Goal: Check status: Check status

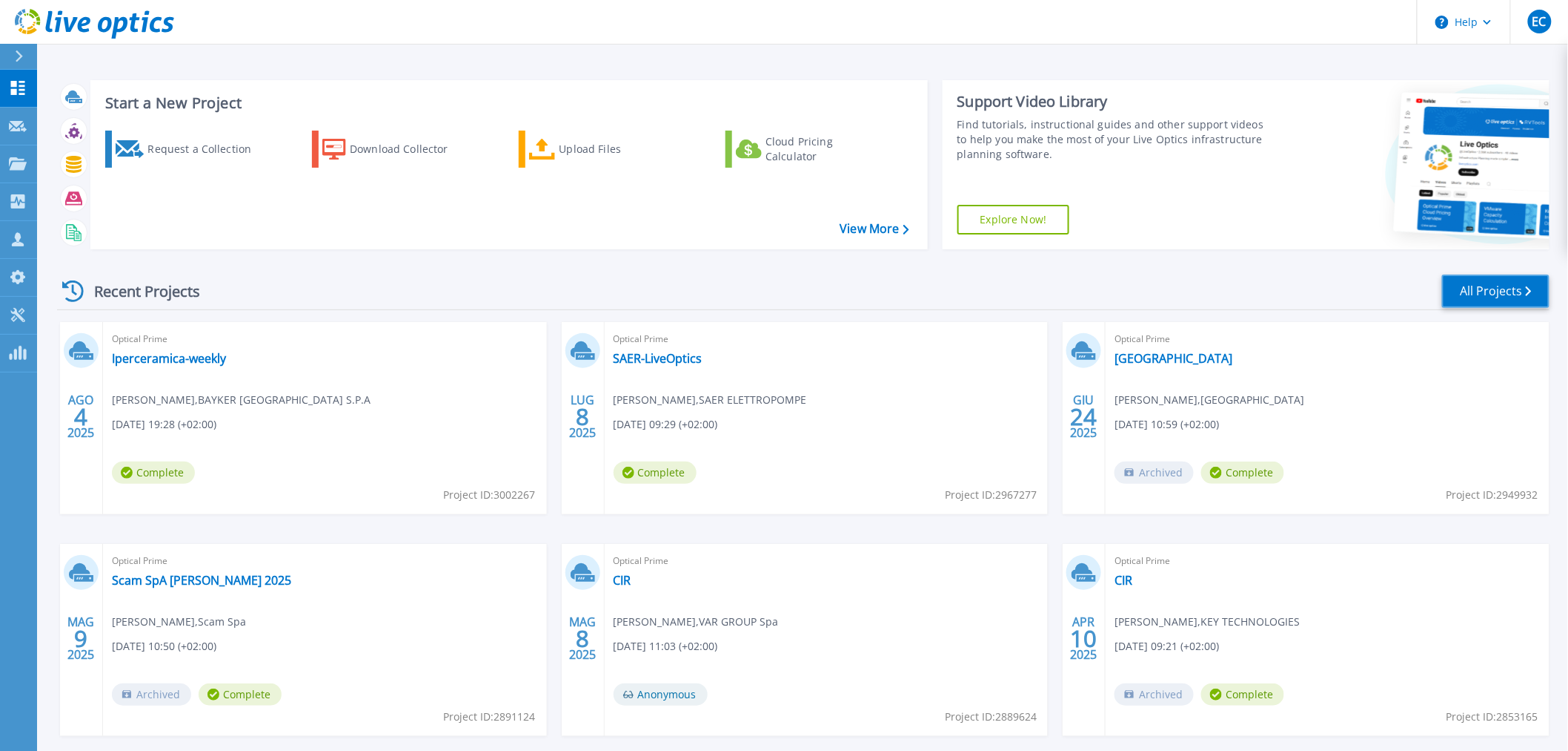
click at [1479, 295] on link "All Projects" at bounding box center [1496, 290] width 108 height 33
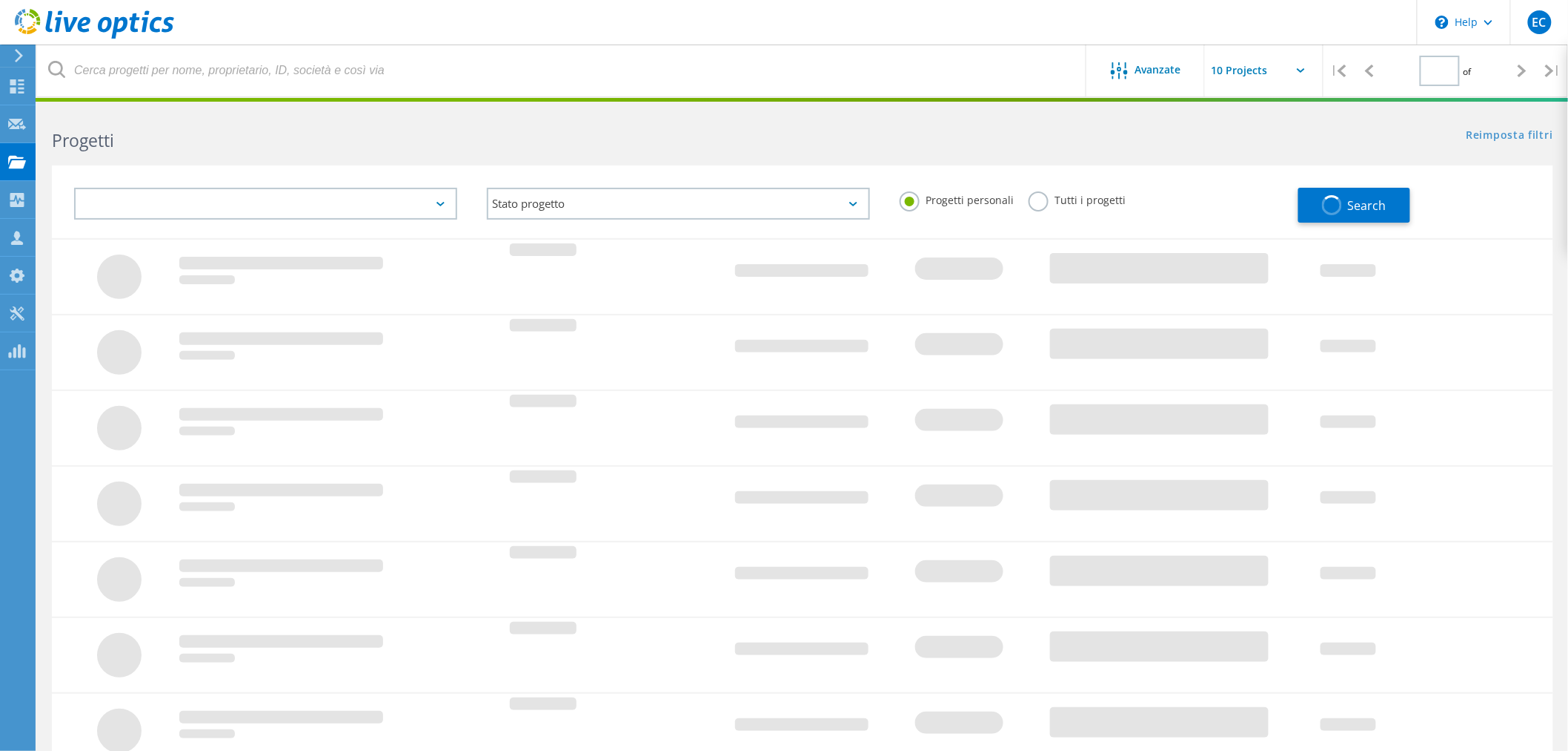
type input "1"
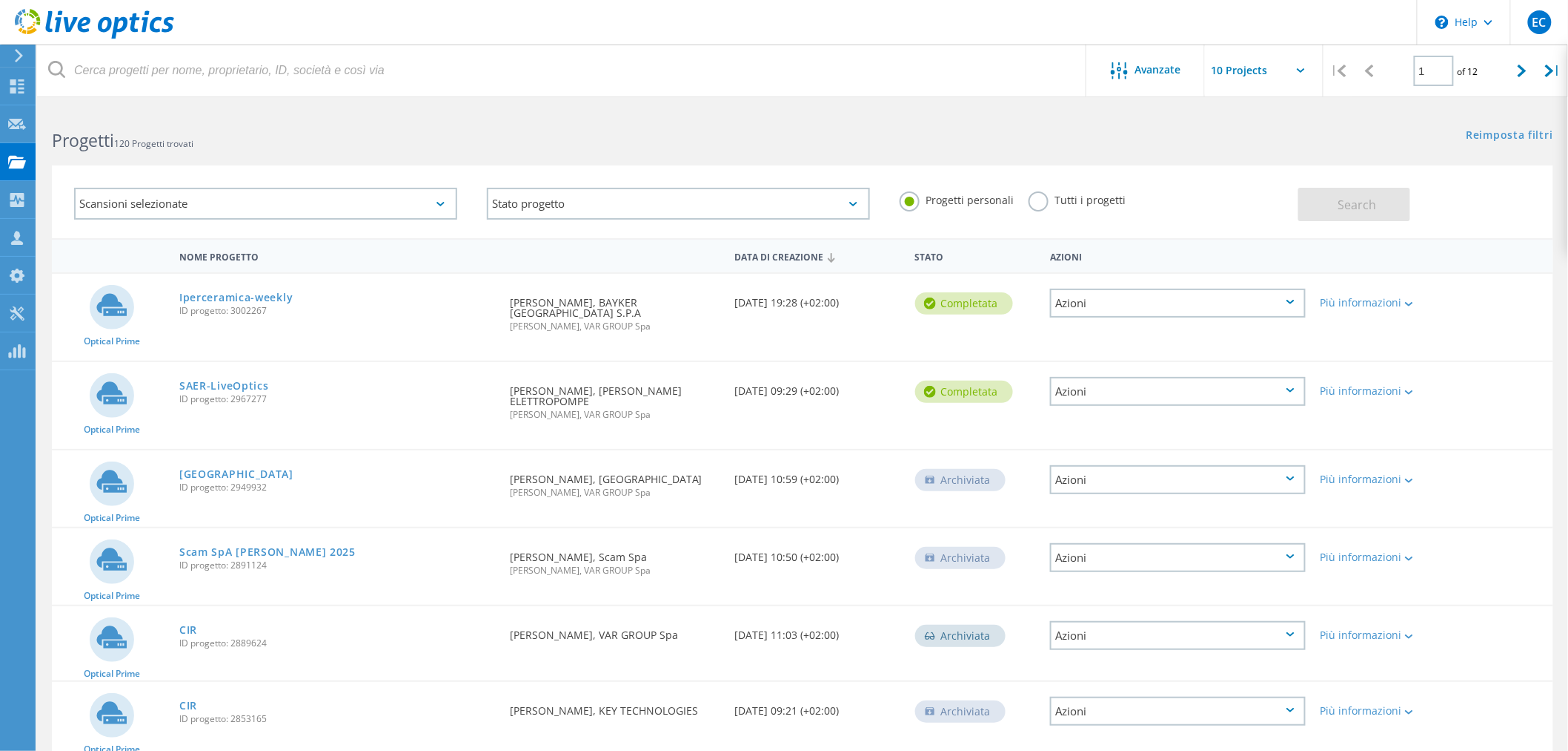
click at [1043, 205] on div "Tutti i progetti" at bounding box center [1076, 202] width 97 height 22
click at [1040, 202] on label "Tutti i progetti" at bounding box center [1076, 198] width 97 height 14
click at [0, 0] on input "Tutti i progetti" at bounding box center [0, 0] width 0 height 0
click at [1402, 201] on button "Search" at bounding box center [1354, 204] width 112 height 33
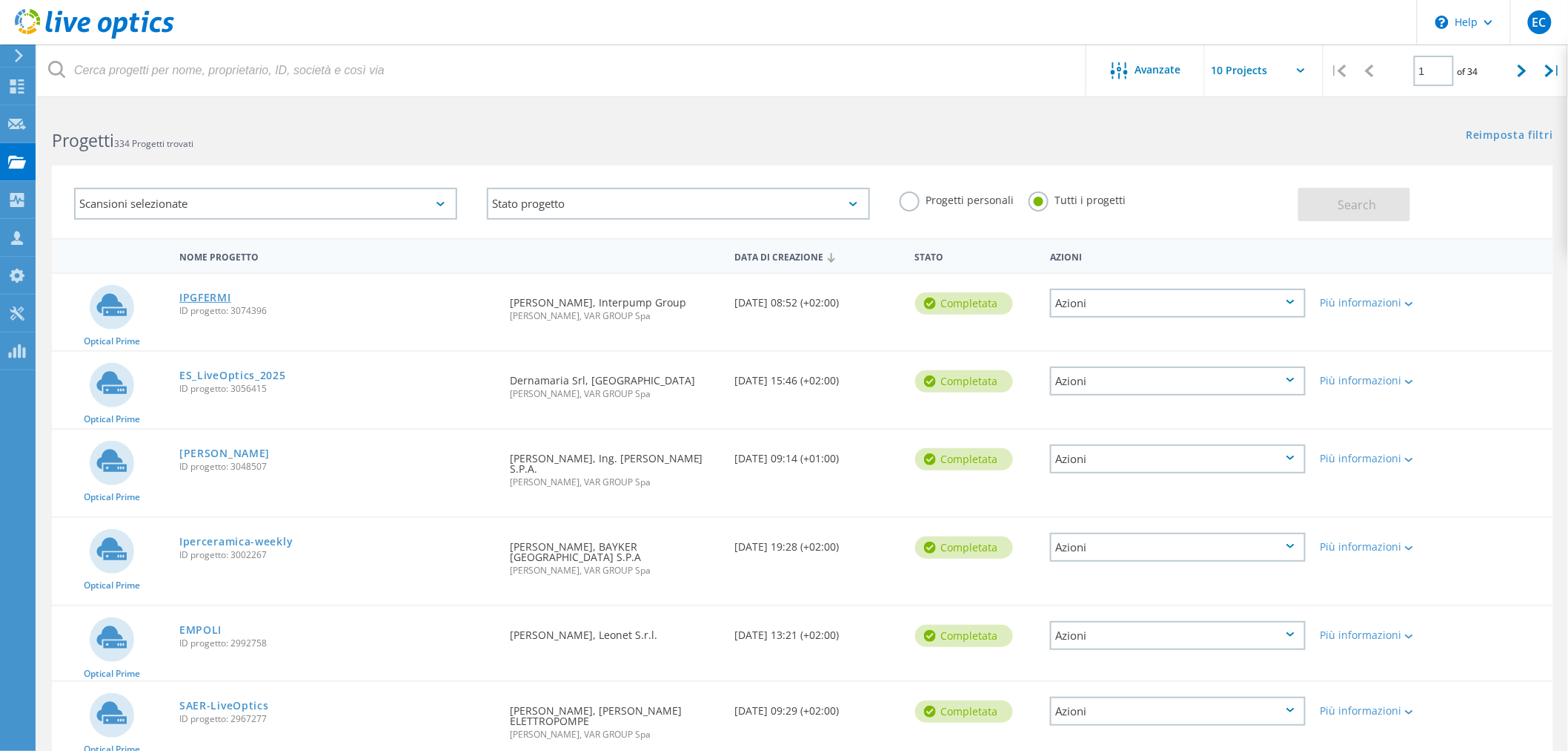
click at [209, 294] on link "IPGFERMI" at bounding box center [205, 297] width 52 height 10
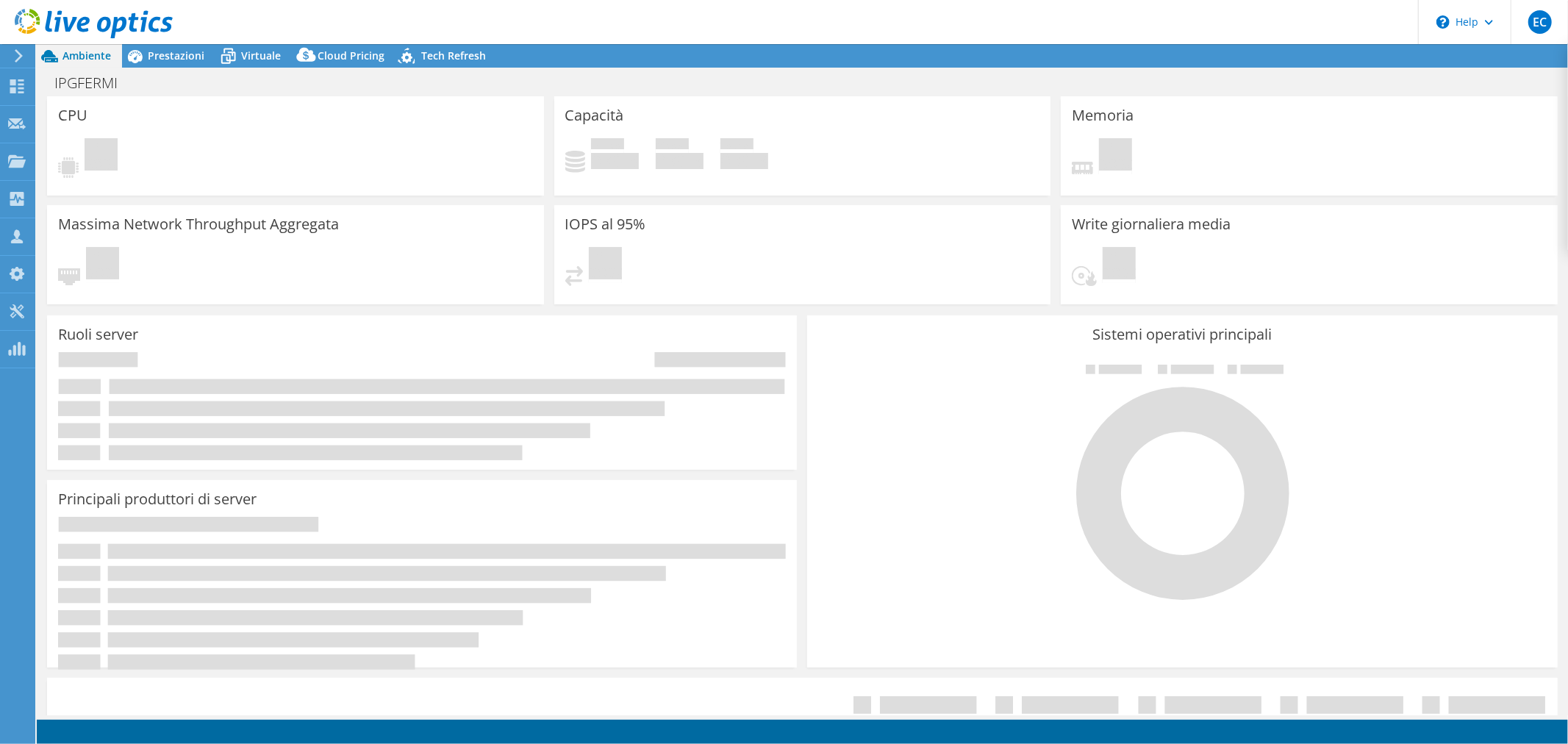
select select "USD"
radio input "true"
radio input "false"
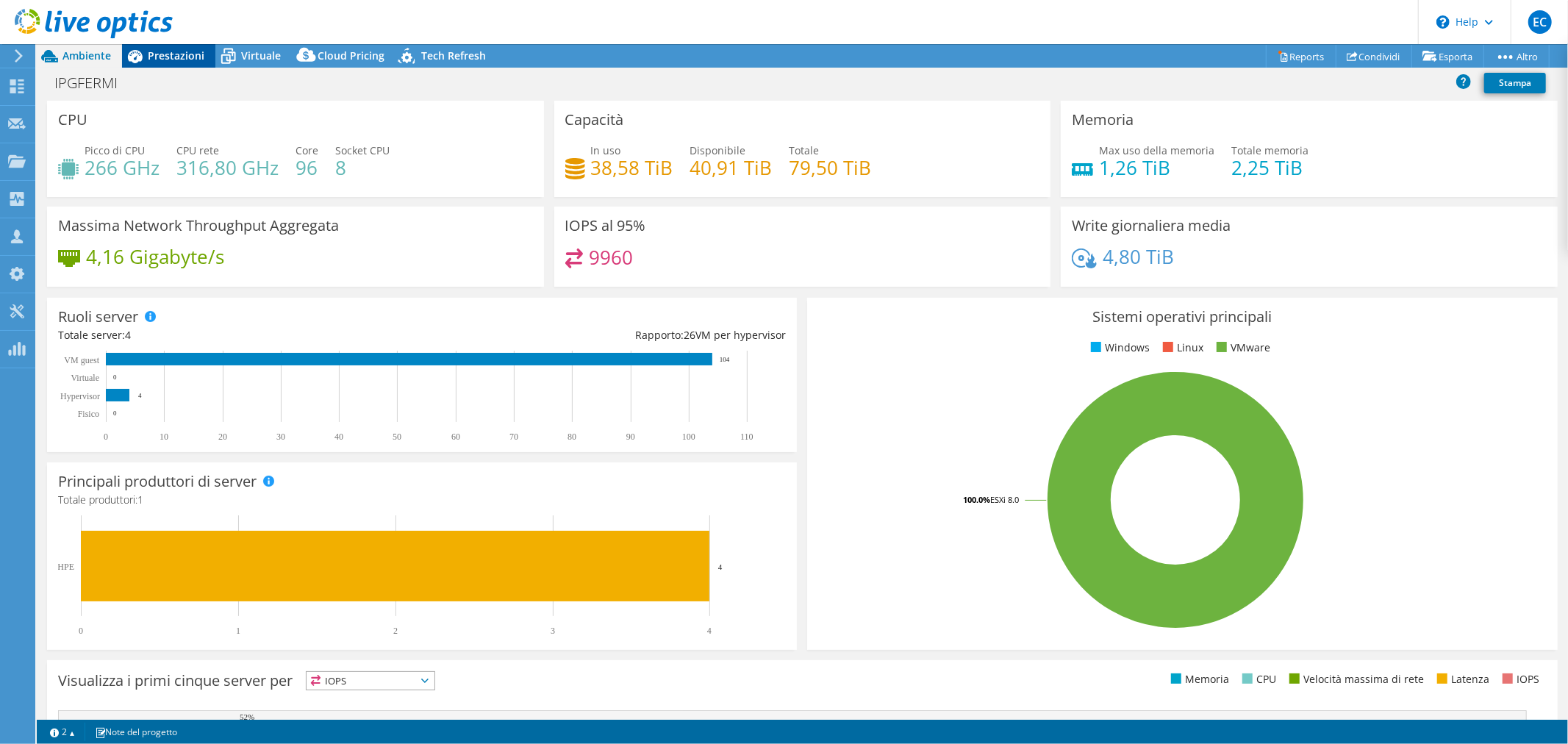
click at [168, 56] on span "Prestazioni" at bounding box center [175, 55] width 56 height 14
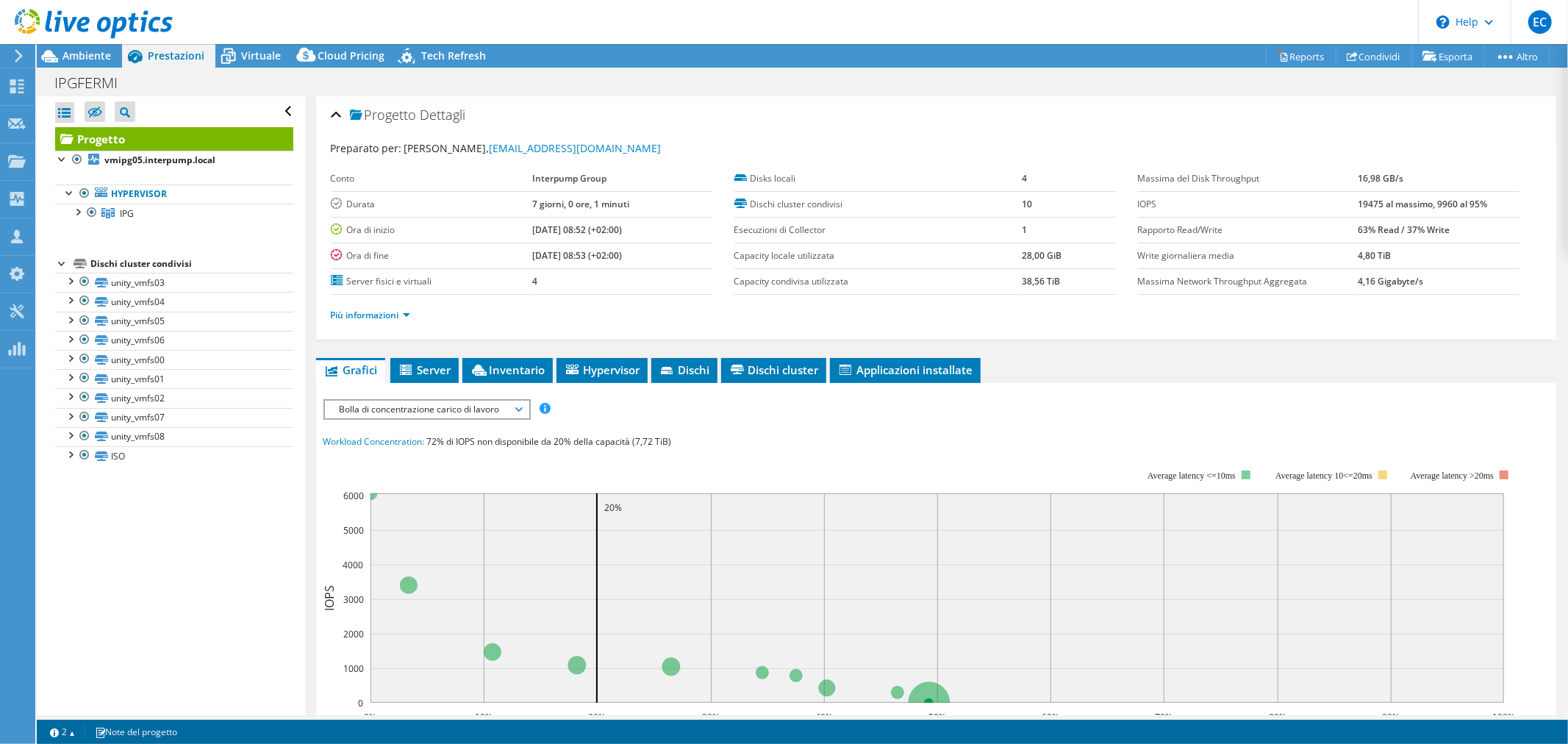
click at [488, 408] on span "Bolla di concentrazione carico di lavoro" at bounding box center [426, 409] width 189 height 18
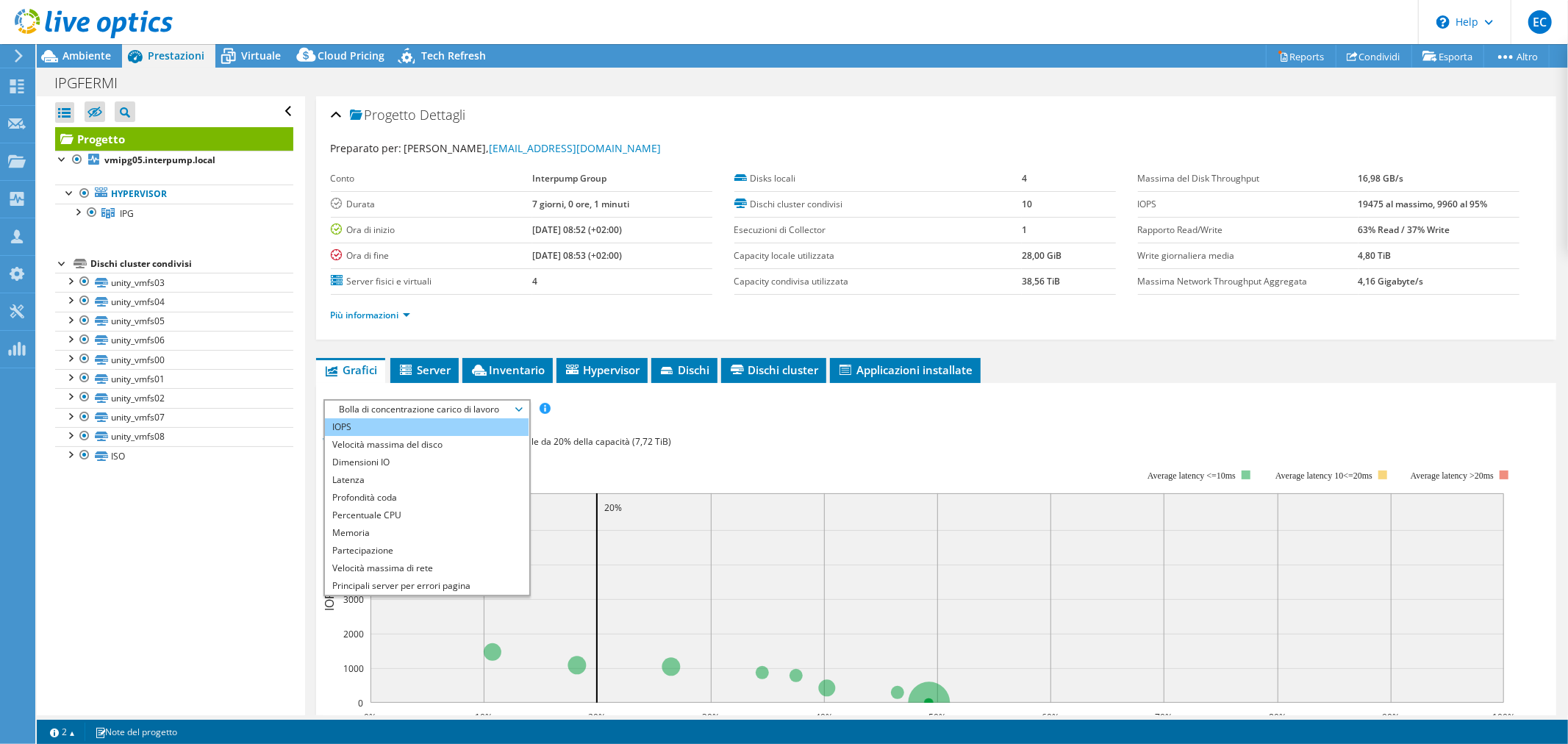
click at [356, 420] on li "IOPS" at bounding box center [426, 427] width 203 height 18
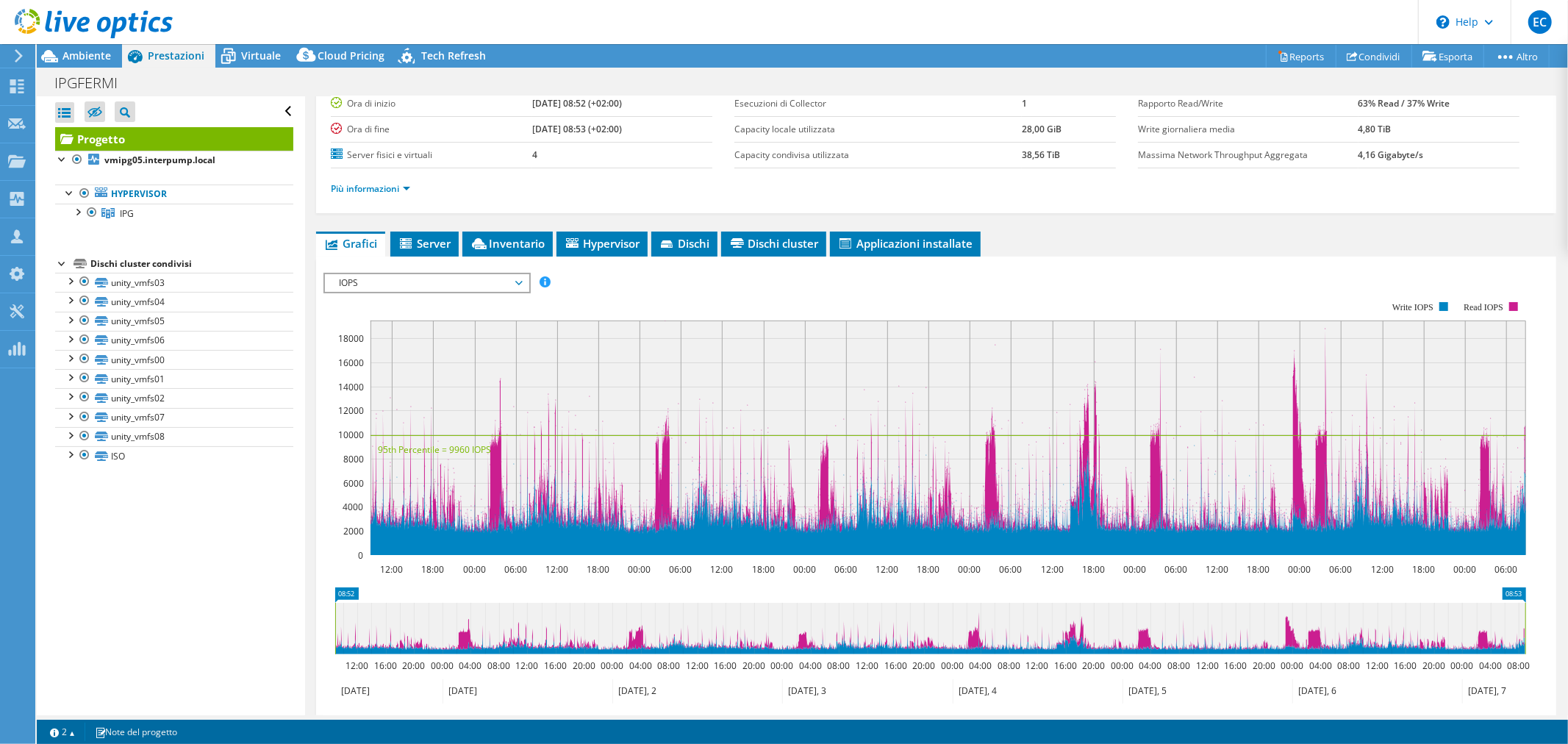
scroll to position [163, 0]
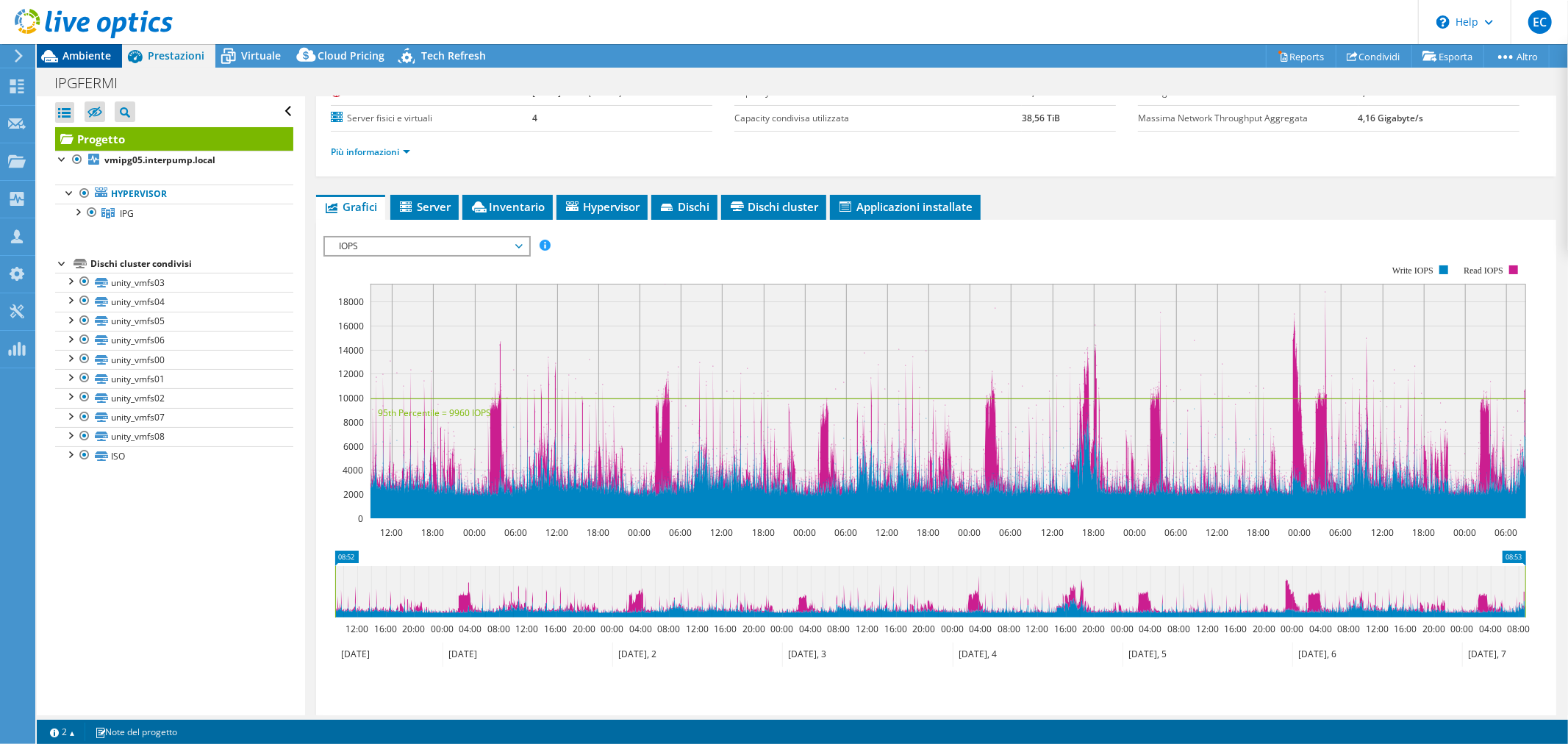
click at [107, 53] on span "Ambiente" at bounding box center [86, 55] width 49 height 14
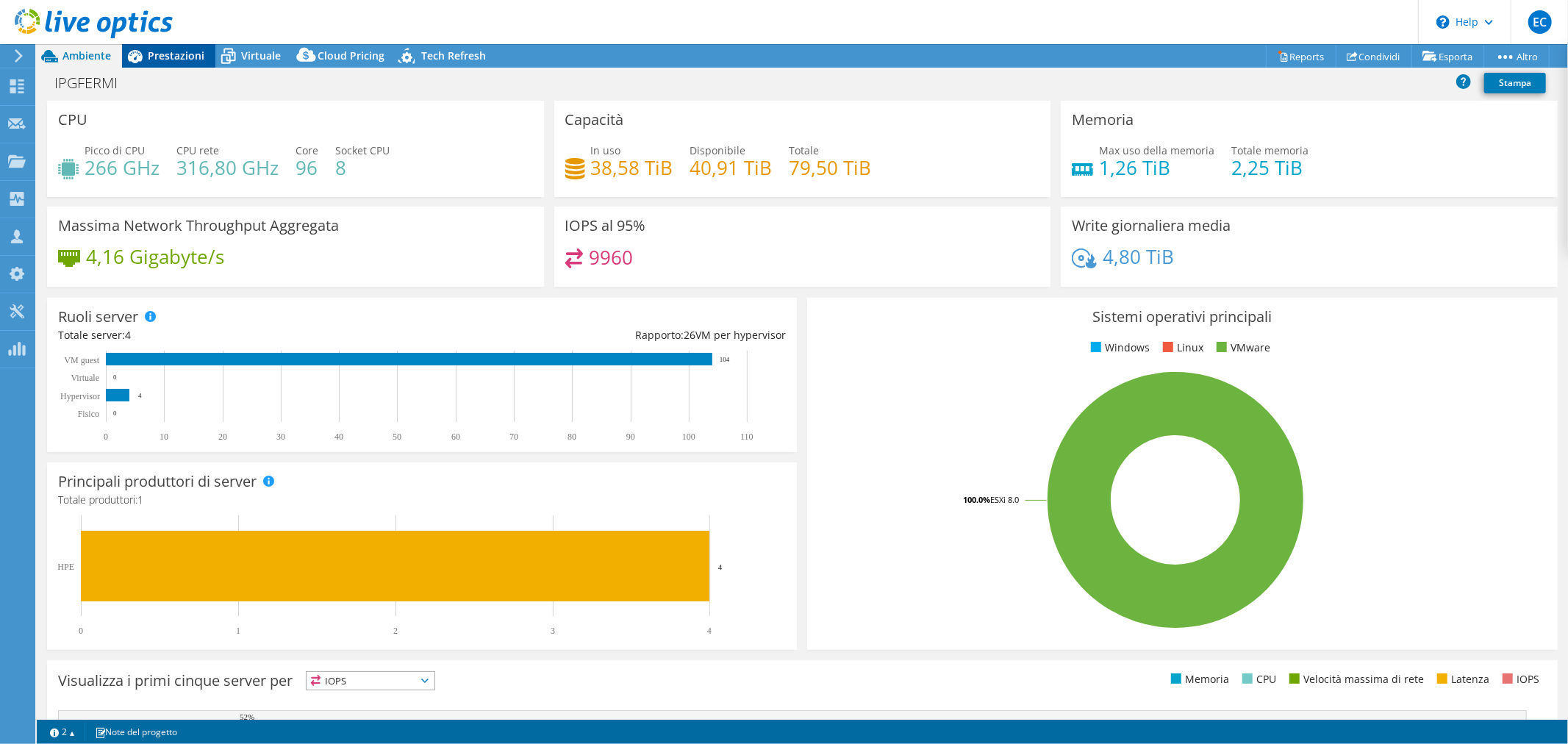
click at [182, 57] on span "Prestazioni" at bounding box center [175, 55] width 56 height 14
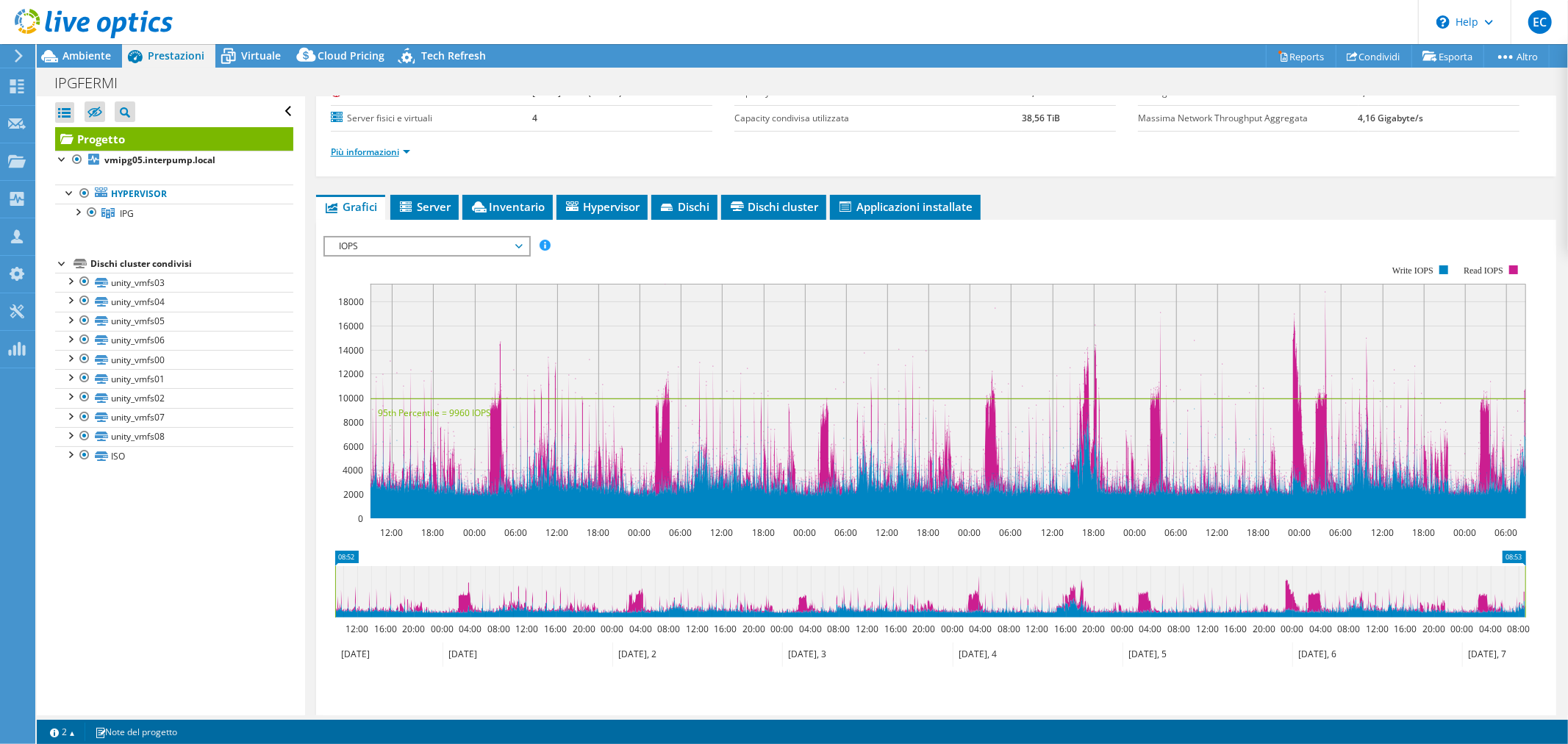
click at [410, 153] on link "Più informazioni" at bounding box center [371, 152] width 79 height 13
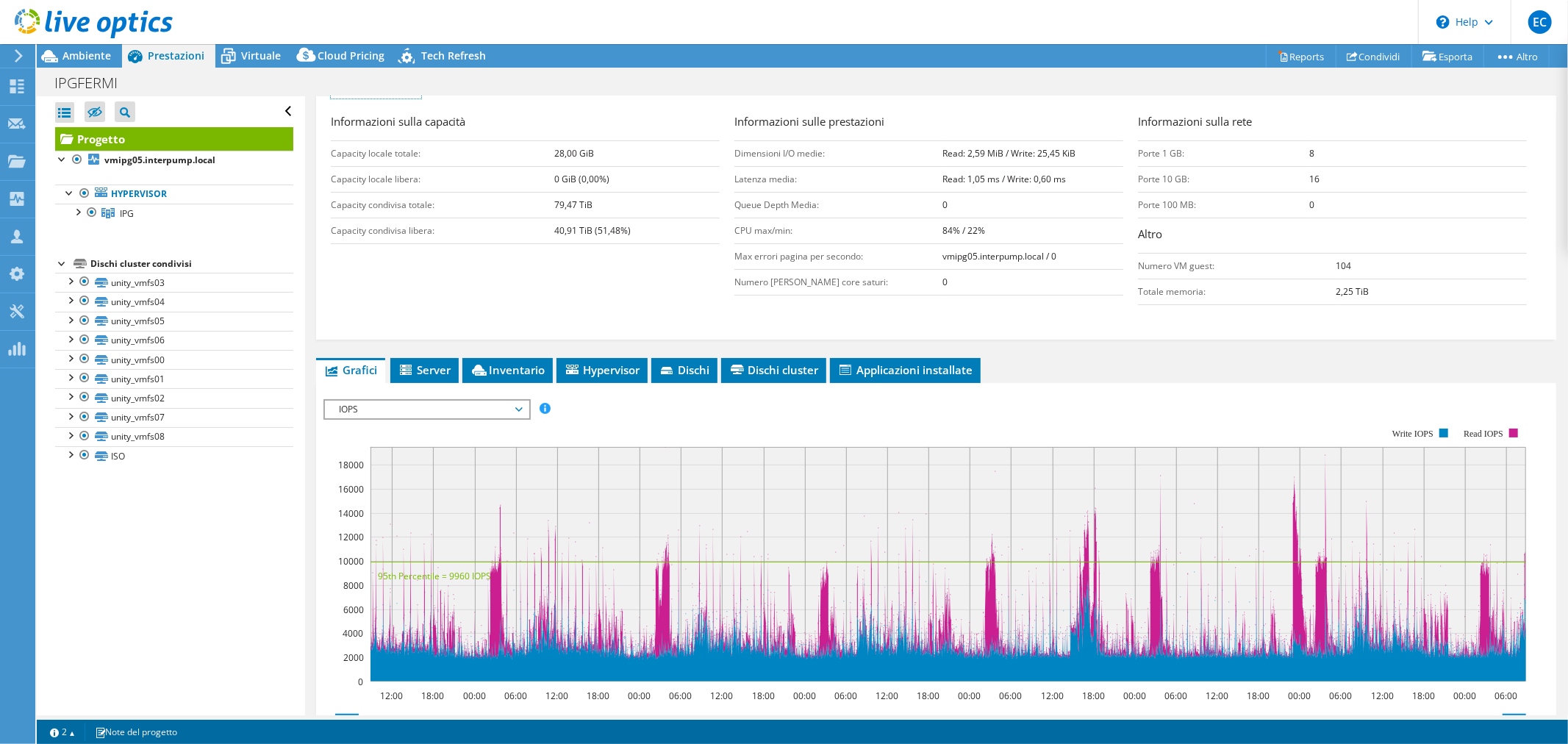
scroll to position [408, 0]
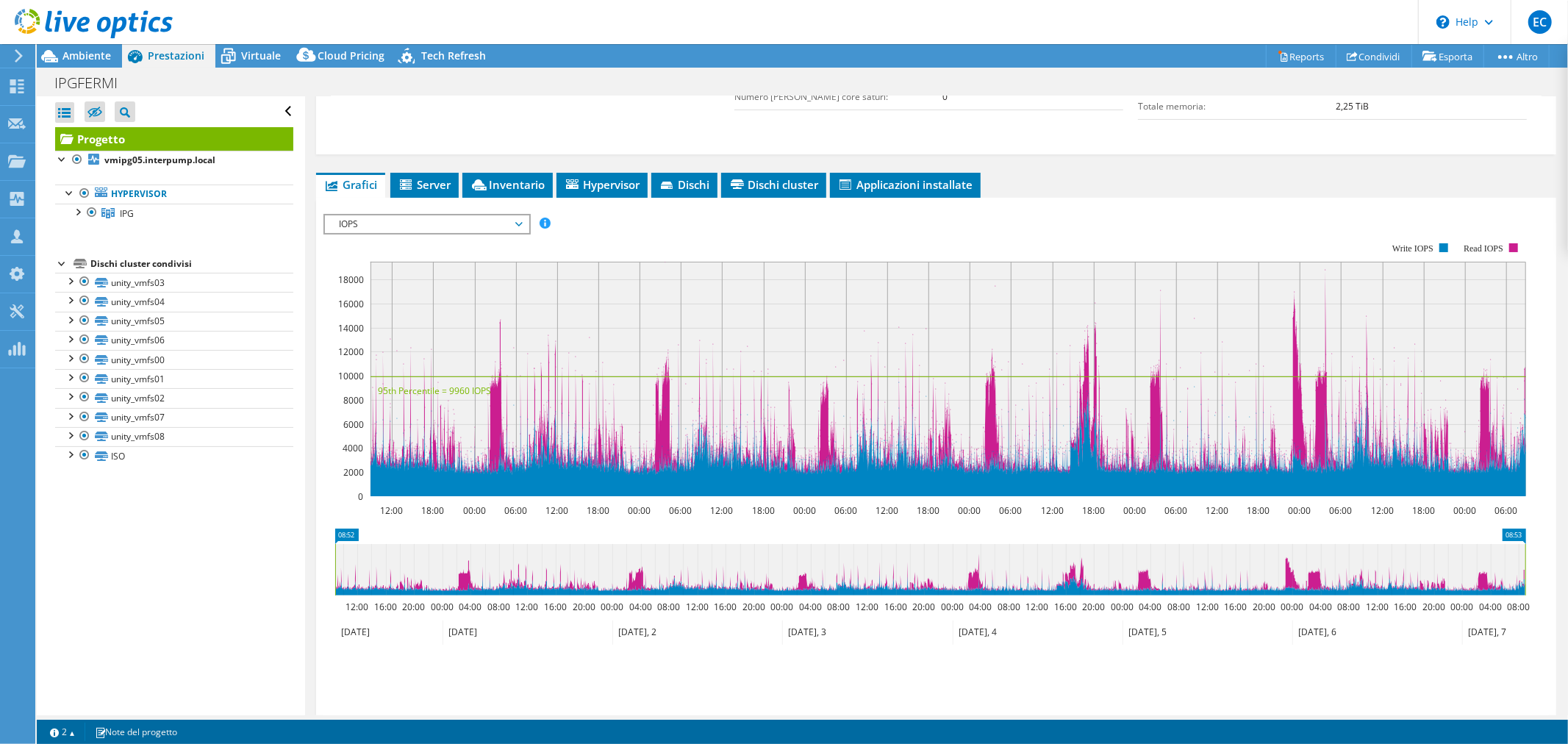
click at [445, 185] on span "Server" at bounding box center [424, 184] width 54 height 15
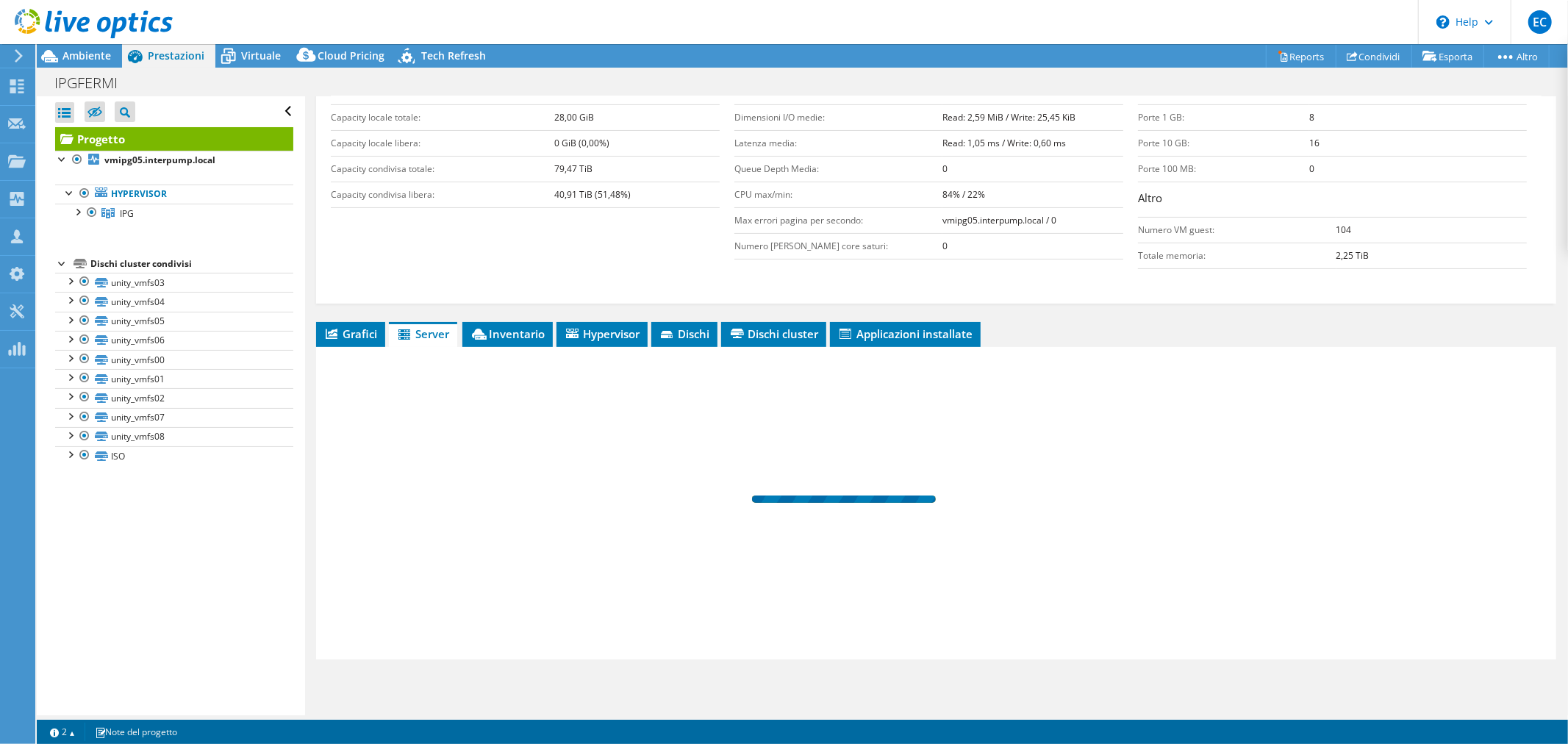
scroll to position [258, 0]
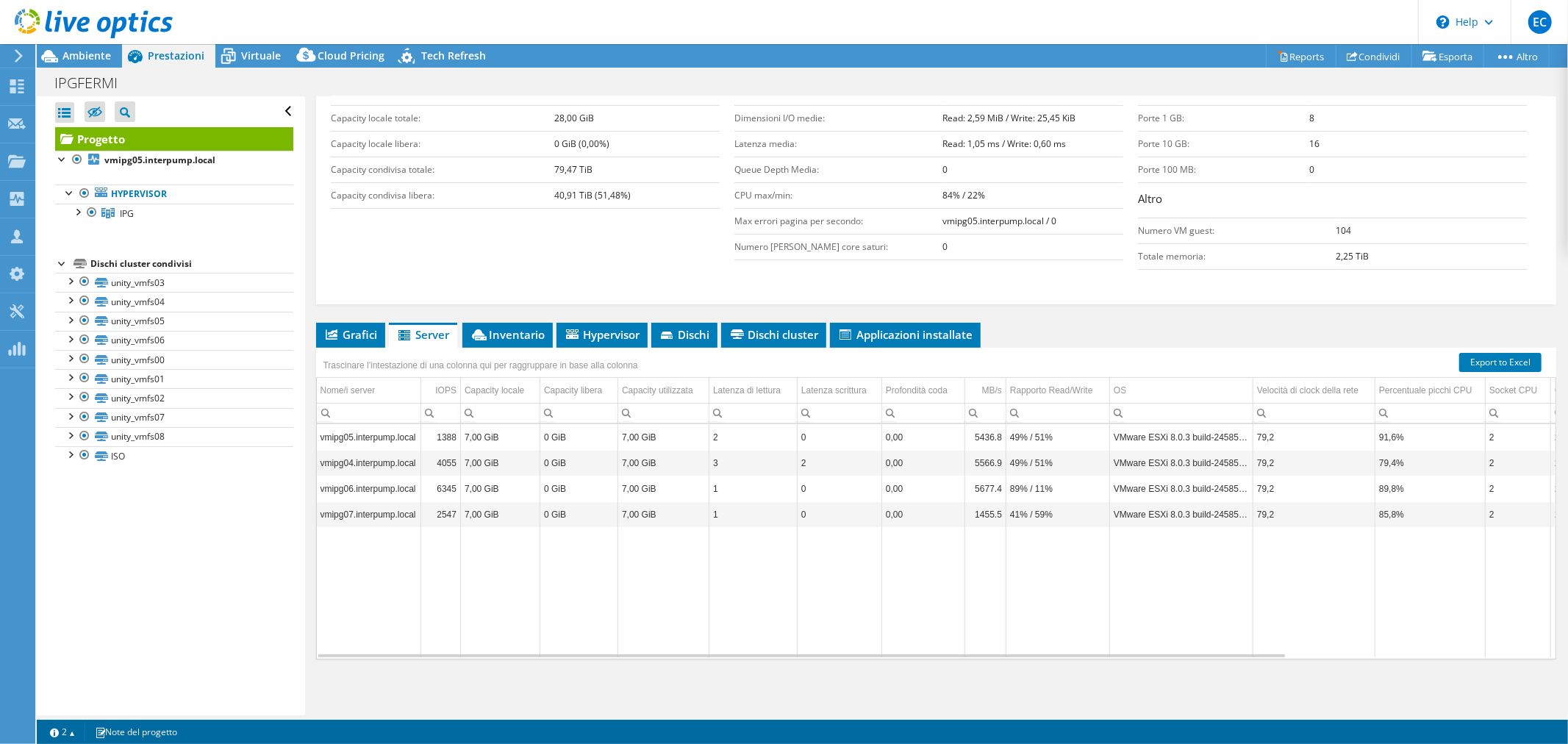
click at [1459, 501] on td "85,8%" at bounding box center [1430, 514] width 110 height 26
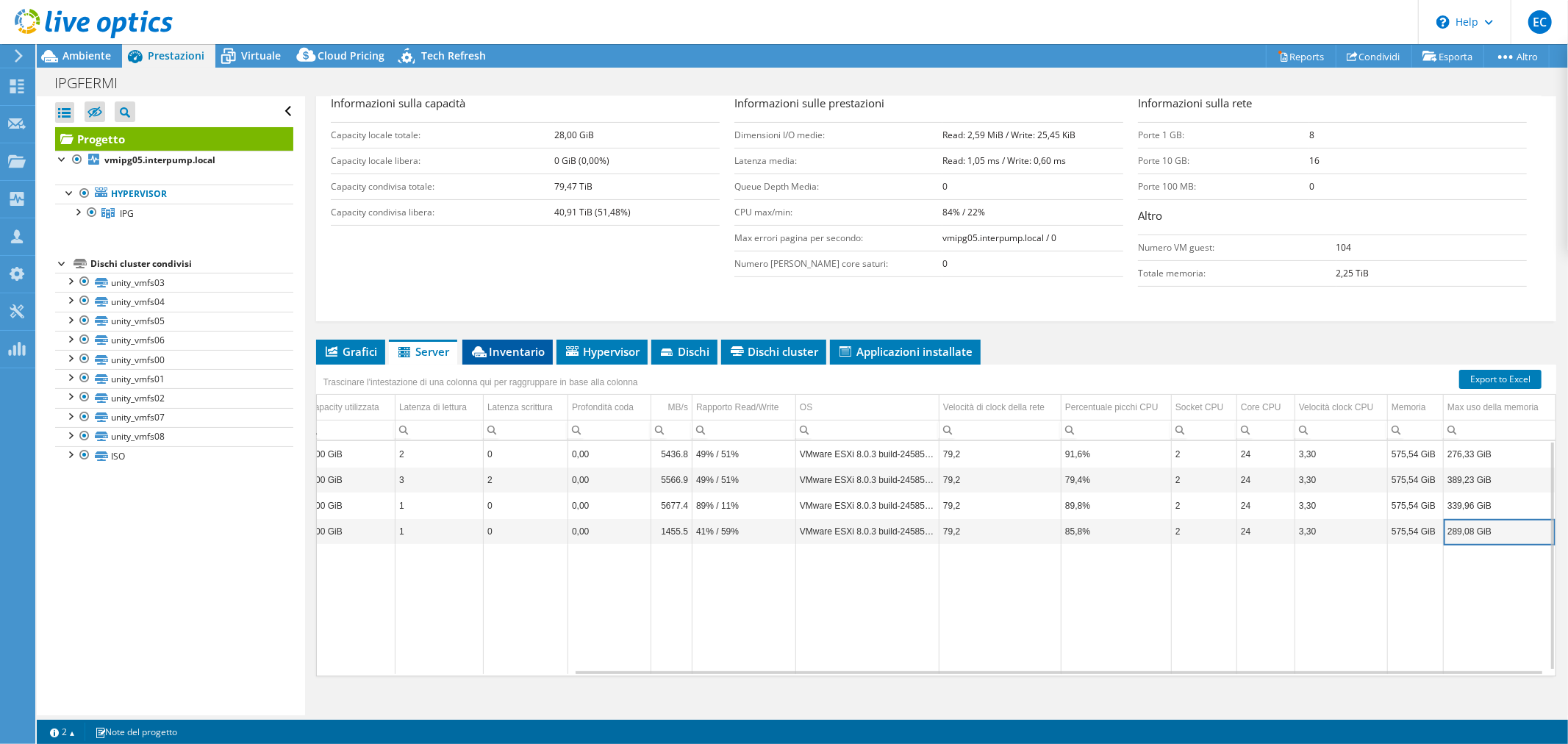
scroll to position [245, 0]
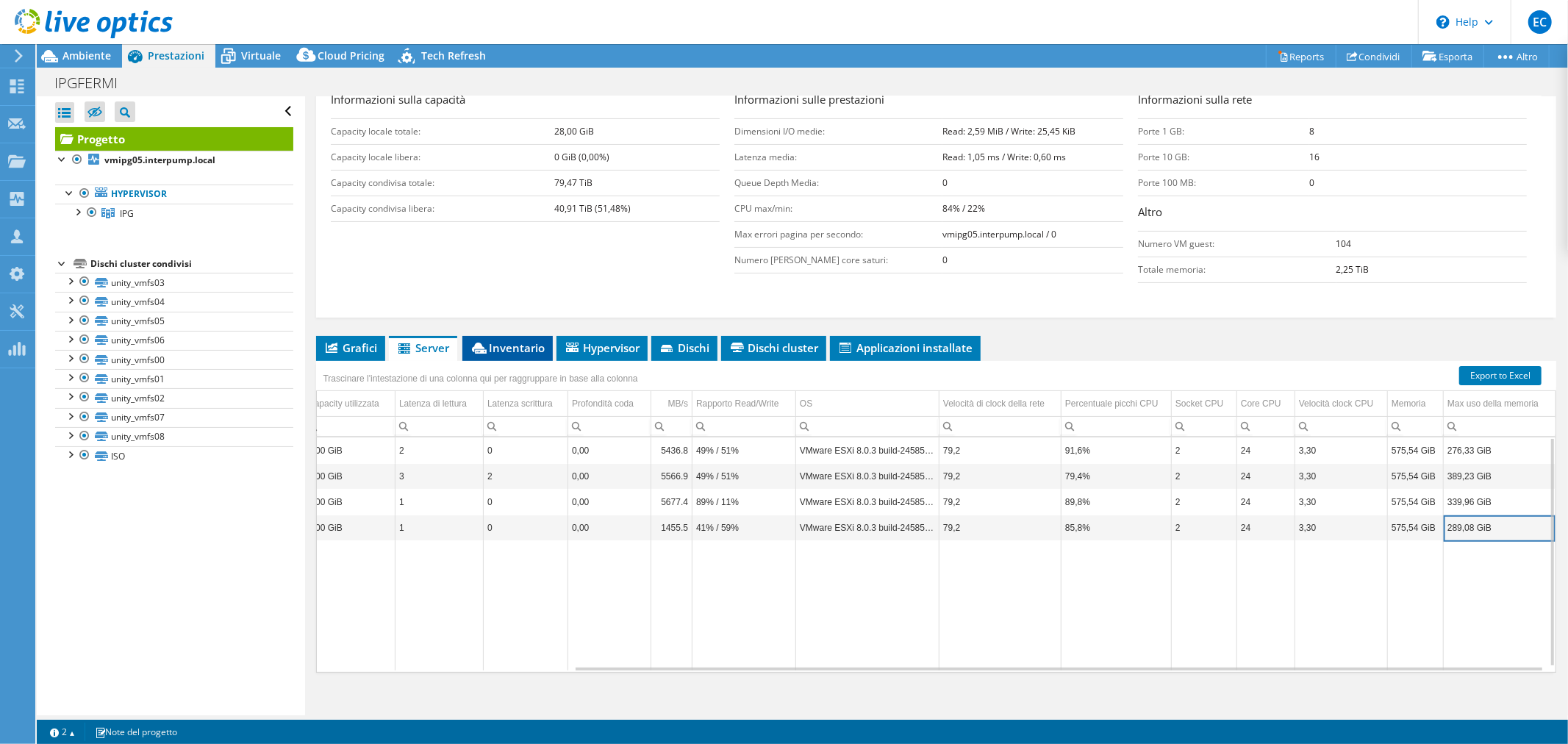
click at [512, 346] on span "Inventario" at bounding box center [507, 347] width 75 height 15
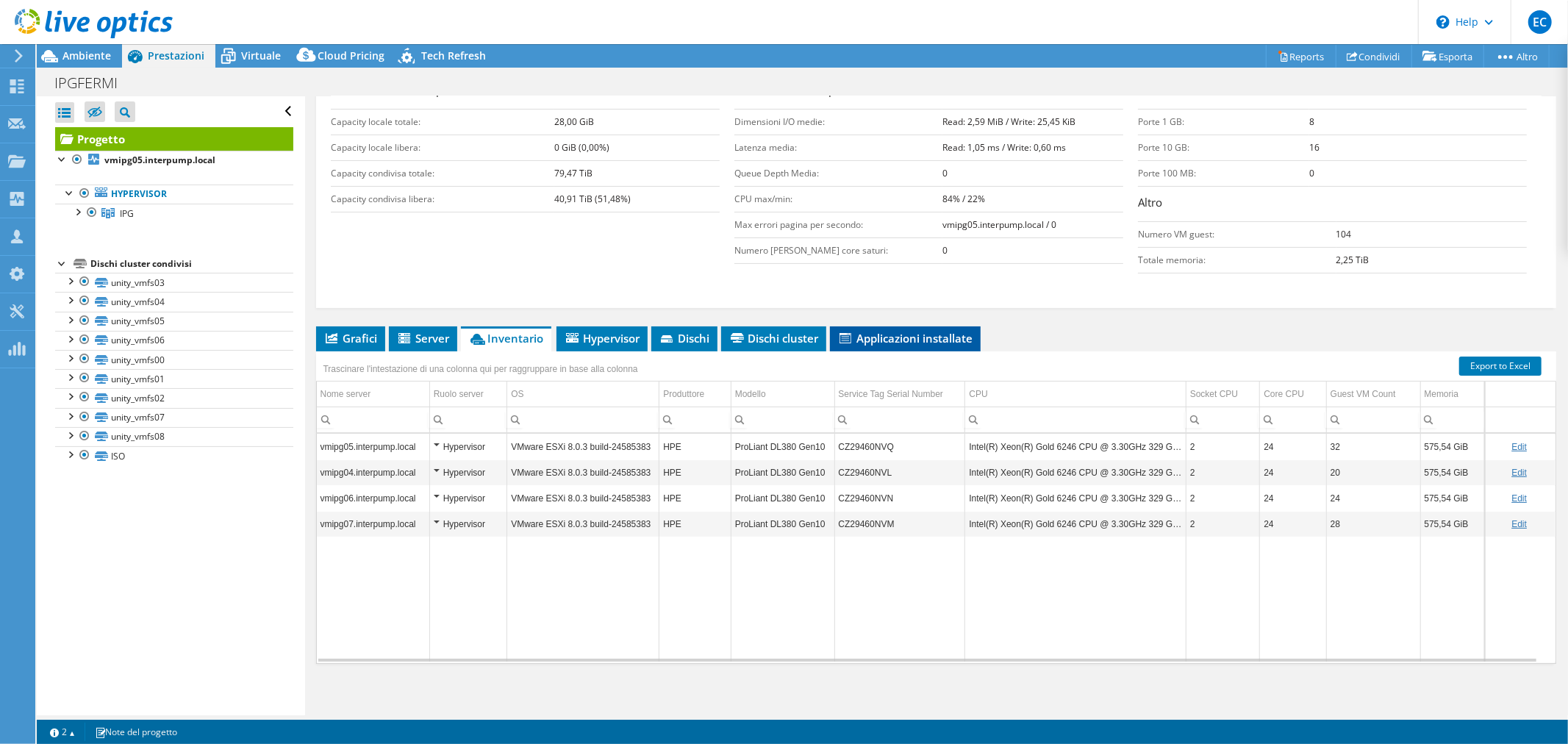
scroll to position [258, 0]
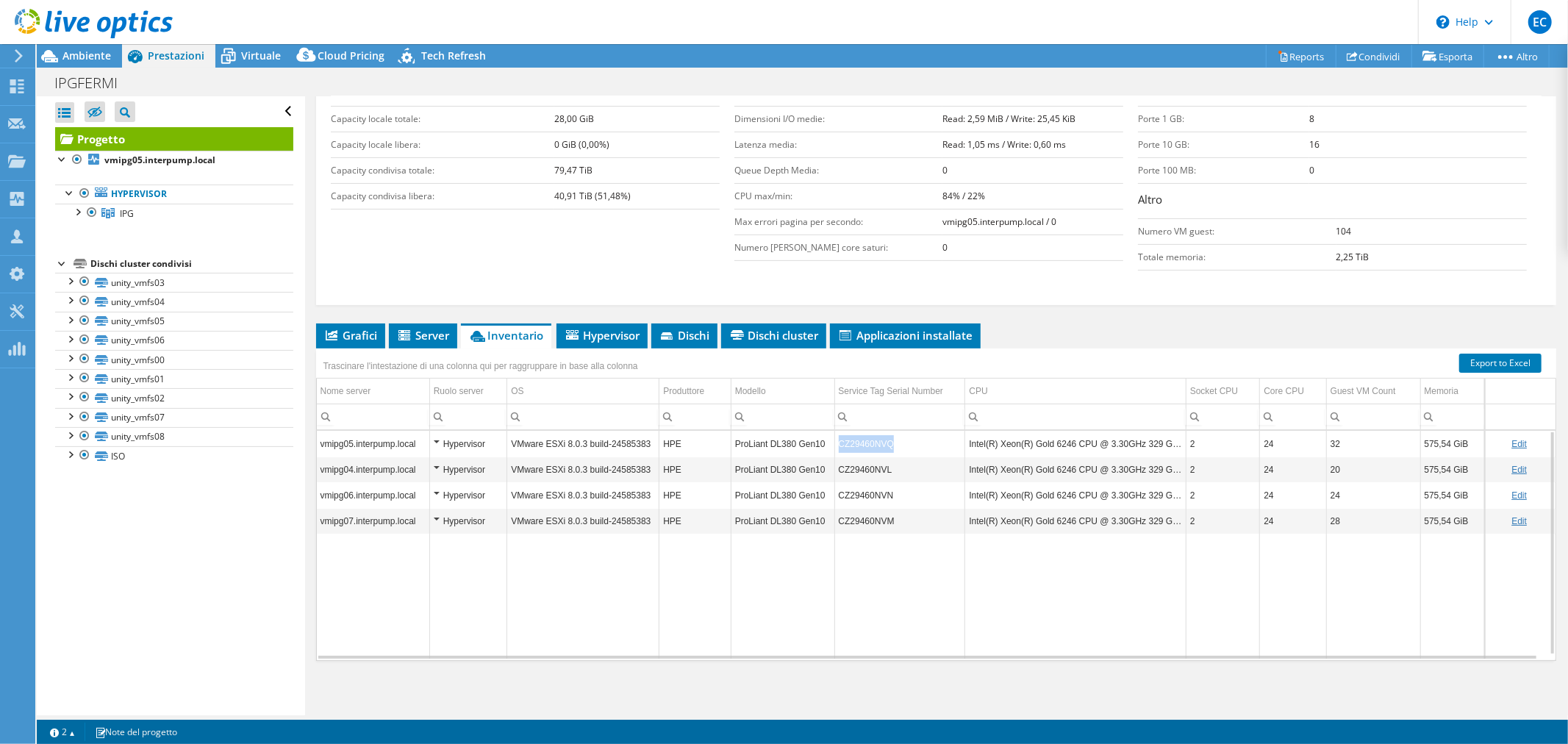
drag, startPoint x: 891, startPoint y: 442, endPoint x: 833, endPoint y: 445, distance: 58.1
click at [835, 445] on td "CZ29460NVQ" at bounding box center [900, 444] width 131 height 26
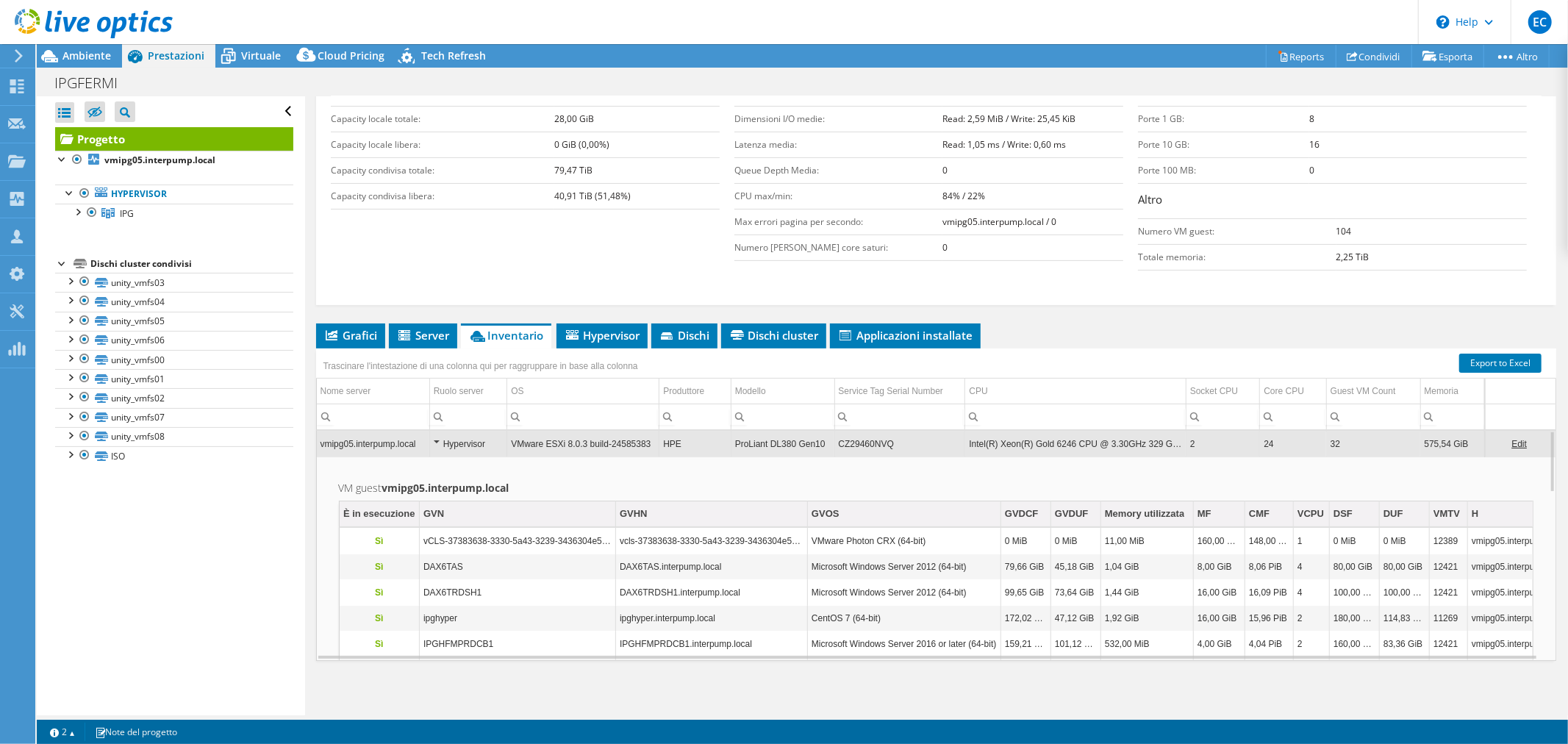
copy td "CZ29460NVQ"
drag, startPoint x: 890, startPoint y: 442, endPoint x: 835, endPoint y: 439, distance: 55.1
click at [835, 439] on td "CZ29460NVQ" at bounding box center [900, 444] width 131 height 26
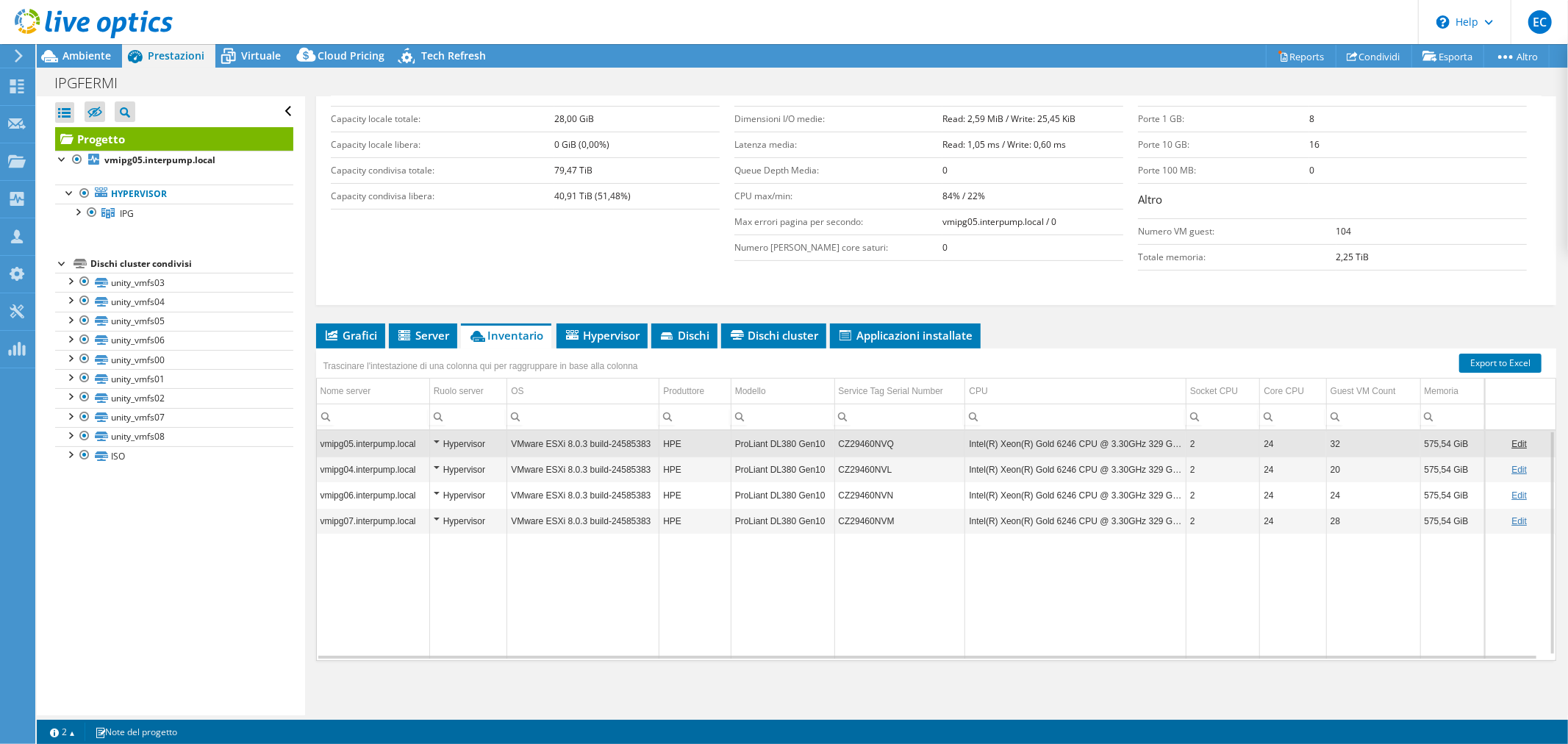
click at [884, 444] on td "CZ29460NVQ" at bounding box center [900, 444] width 131 height 26
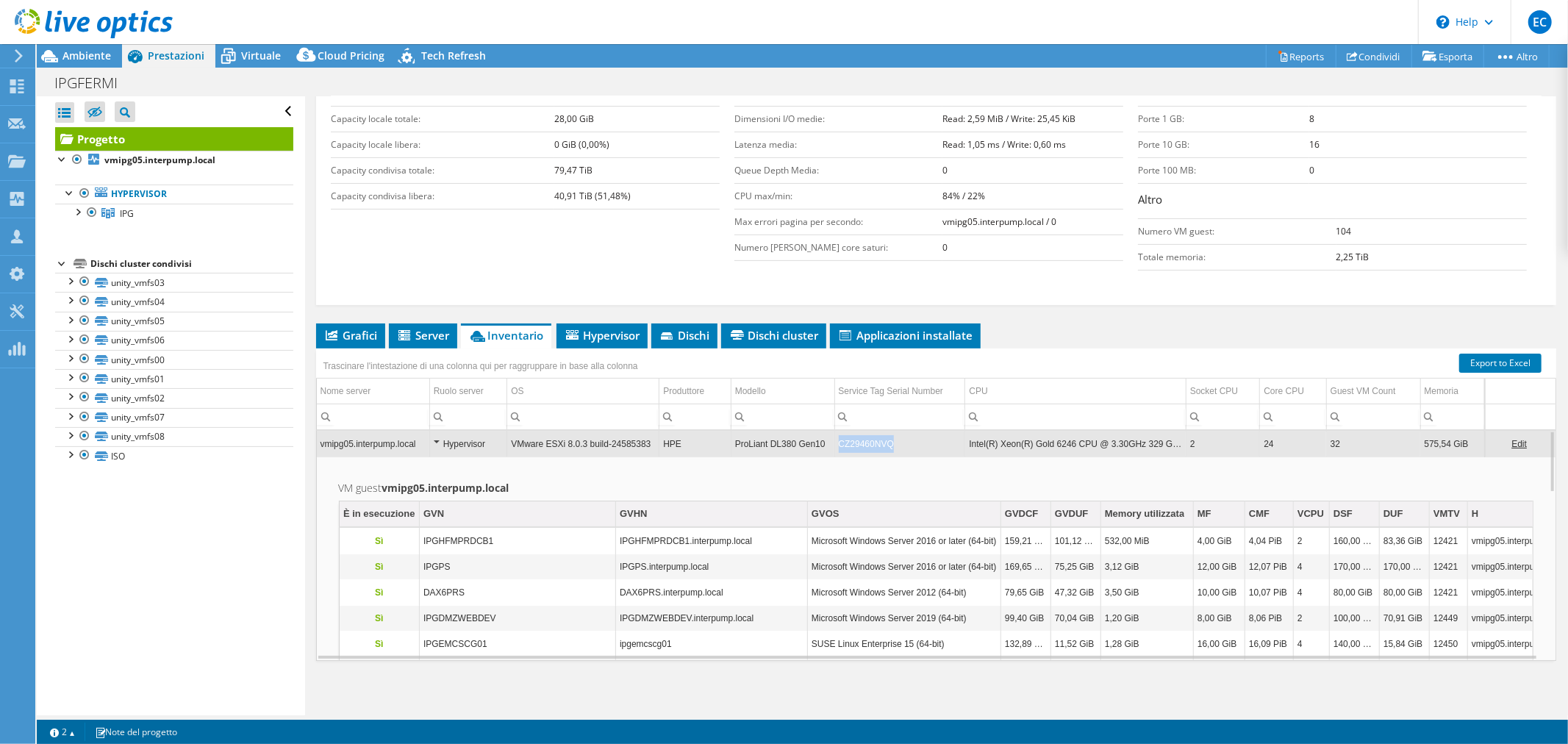
drag, startPoint x: 887, startPoint y: 442, endPoint x: 830, endPoint y: 442, distance: 57.0
click at [830, 442] on tr "vmipg05.interpump.local Hypervisor VMware ESXi 8.0.3 build-24585383 HPE ProLian…" at bounding box center [937, 444] width 1239 height 26
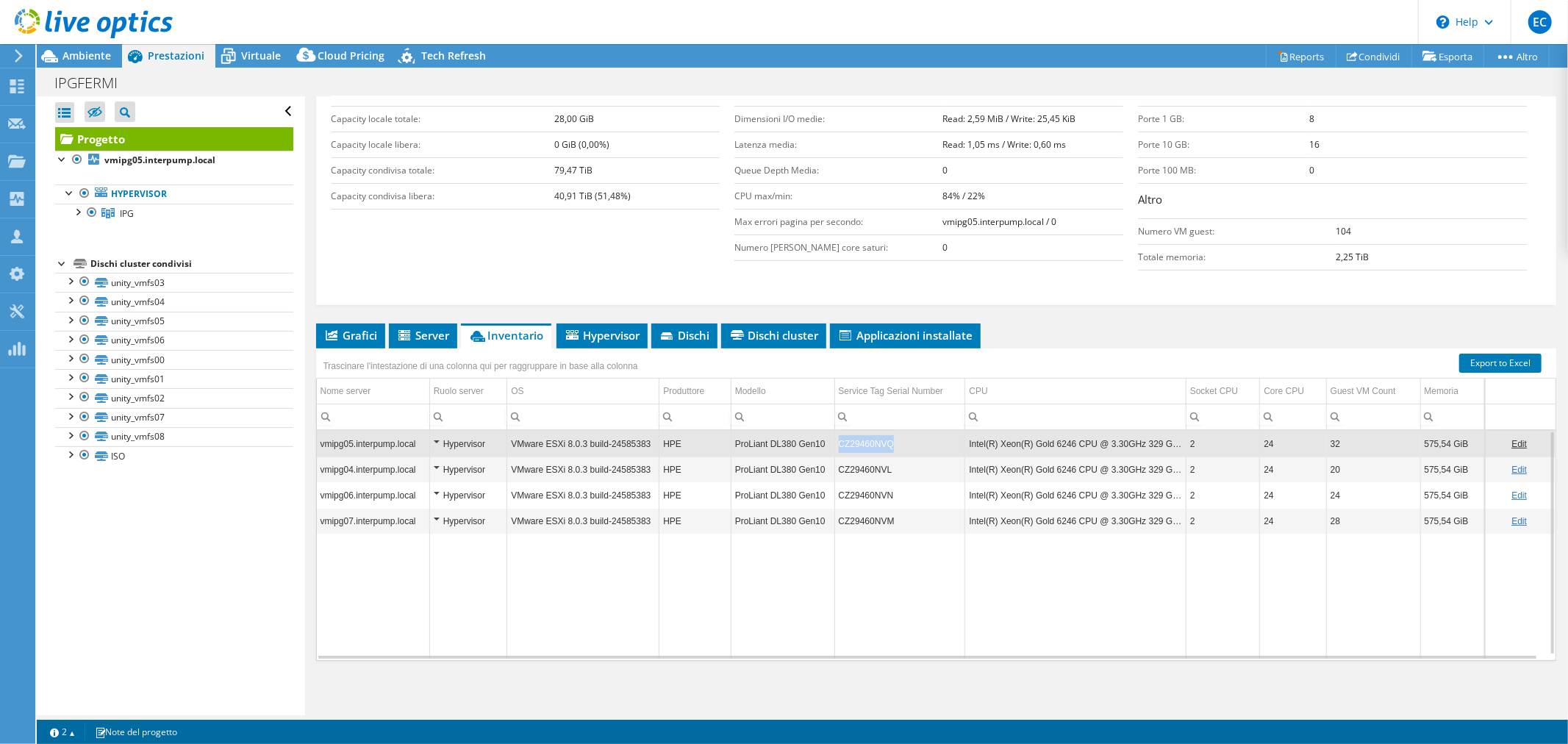
copy td "CZ29460NVQ"
drag, startPoint x: 895, startPoint y: 438, endPoint x: 833, endPoint y: 439, distance: 62.0
click at [835, 439] on td "CZ29460NVQ" at bounding box center [900, 444] width 131 height 26
